Goal: Information Seeking & Learning: Learn about a topic

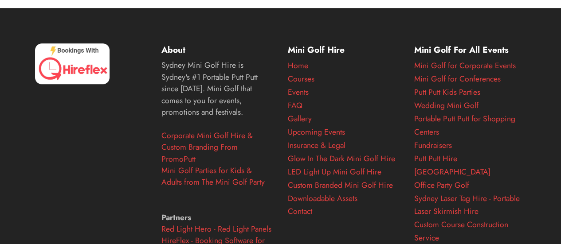
scroll to position [3662, 0]
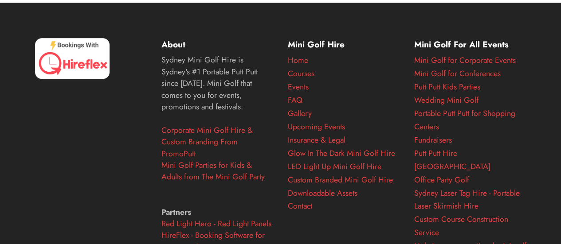
click at [85, 79] on img at bounding box center [72, 58] width 75 height 41
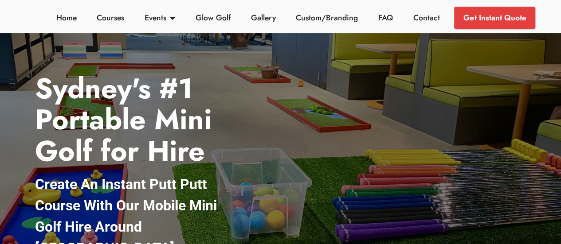
scroll to position [0, 0]
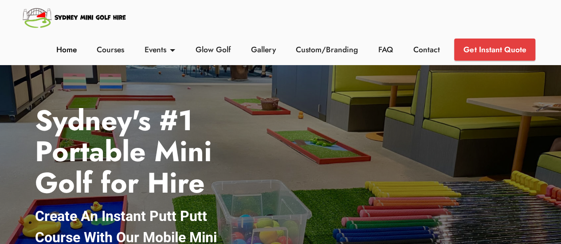
click at [70, 52] on link "Home" at bounding box center [66, 50] width 25 height 12
click at [211, 51] on link "Glow Golf" at bounding box center [213, 50] width 40 height 12
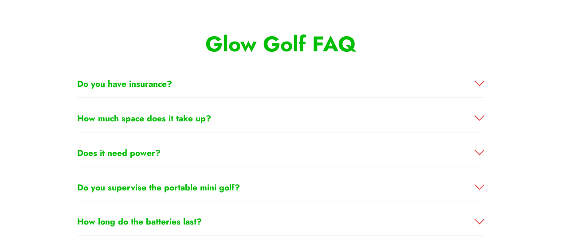
scroll to position [2160, 0]
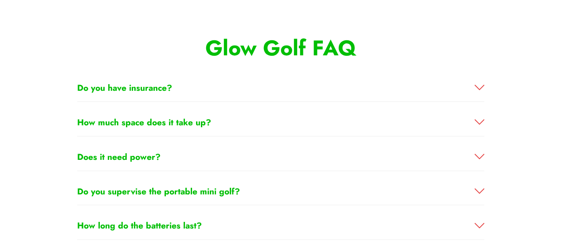
click at [115, 151] on strong "Does it need power?" at bounding box center [118, 157] width 83 height 12
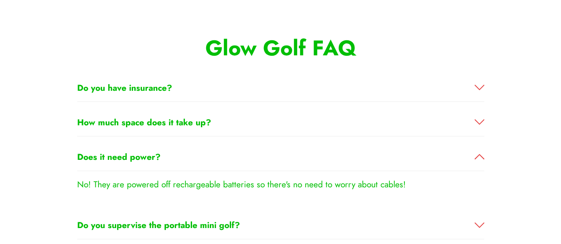
click at [118, 116] on strong "How much space does it take up?" at bounding box center [144, 122] width 134 height 12
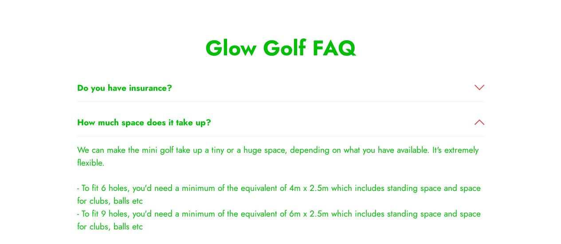
click at [160, 82] on strong "Do you have insurance?" at bounding box center [124, 88] width 95 height 12
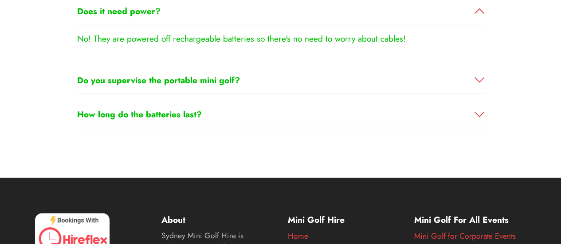
scroll to position [2468, 0]
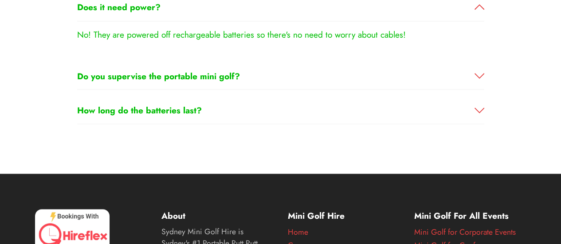
click at [142, 70] on strong "Do you supervise the portable mini golf?" at bounding box center [158, 76] width 163 height 12
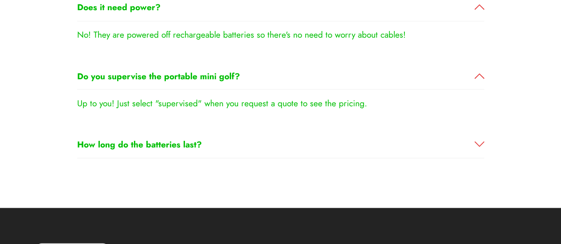
click at [160, 138] on strong "How long do the batteries last?" at bounding box center [139, 144] width 125 height 12
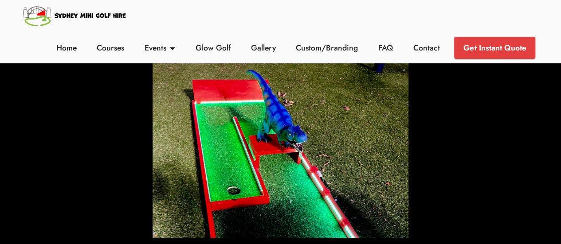
scroll to position [0, 0]
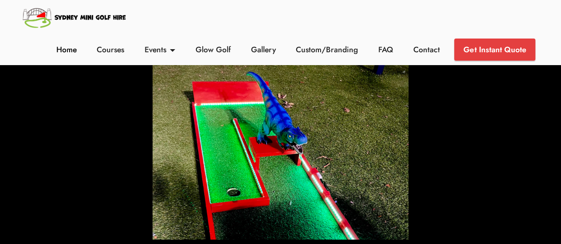
click at [67, 51] on link "Home" at bounding box center [66, 50] width 25 height 12
